Goal: Complete application form: Complete application form

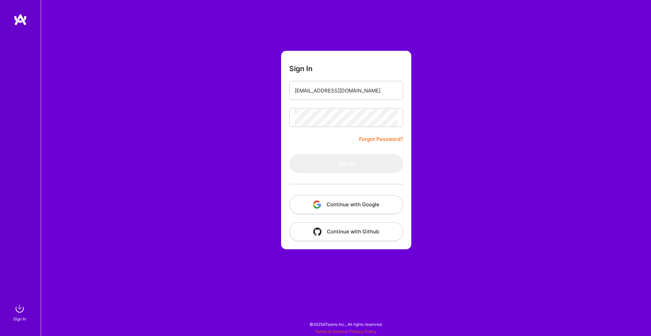
click at [326, 176] on div at bounding box center [346, 184] width 114 height 22
click at [261, 151] on div "Sign In [EMAIL_ADDRESS][DOMAIN_NAME] Forgot Password? Sign In Continue with Goo…" at bounding box center [346, 168] width 610 height 336
click at [340, 203] on button "Continue with Google" at bounding box center [346, 204] width 114 height 19
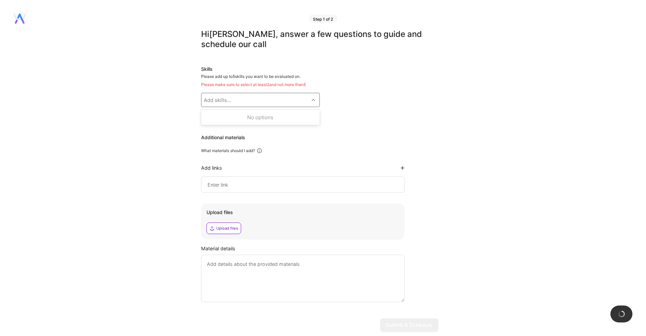
click at [203, 102] on div "Add skills..." at bounding box center [254, 100] width 107 height 14
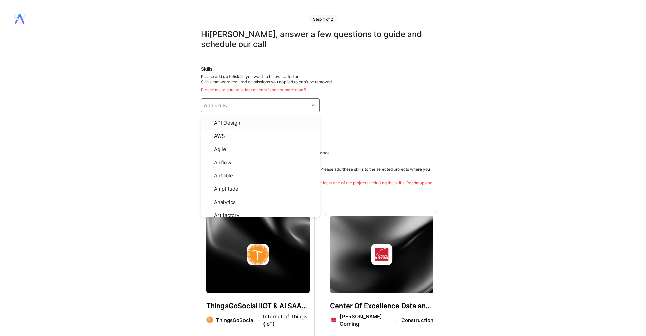
click at [244, 104] on div "Add skills..." at bounding box center [254, 106] width 107 height 14
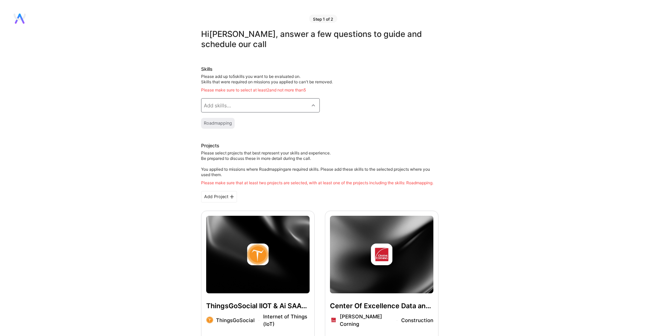
click at [239, 105] on div "Add skills..." at bounding box center [254, 106] width 107 height 14
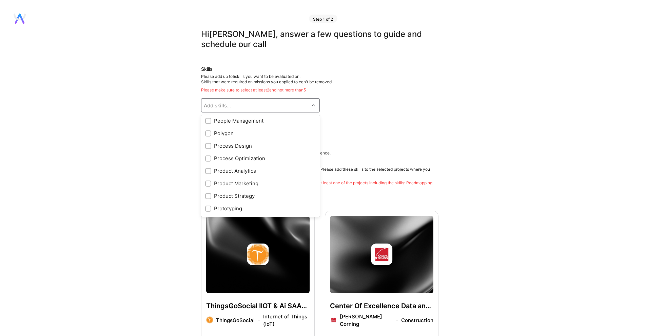
scroll to position [564, 0]
